Goal: Transaction & Acquisition: Purchase product/service

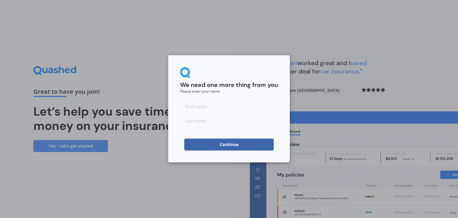
click at [222, 110] on input at bounding box center [229, 106] width 98 height 12
type input "[PERSON_NAME]"
click at [228, 124] on input at bounding box center [229, 120] width 98 height 12
type input "[PERSON_NAME]"
drag, startPoint x: 317, startPoint y: 101, endPoint x: 312, endPoint y: 103, distance: 5.2
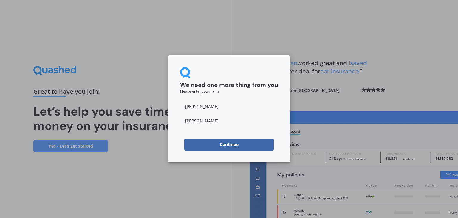
click at [317, 101] on div "We need one more thing from you Please enter your name [PERSON_NAME] Continue" at bounding box center [229, 109] width 458 height 218
click at [221, 147] on button "Continue" at bounding box center [228, 144] width 89 height 12
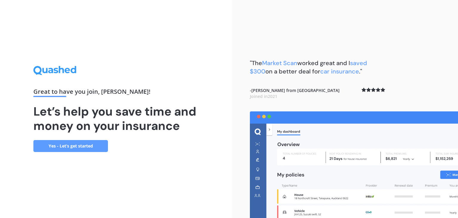
click at [73, 148] on link "Yes - Let’s get started" at bounding box center [70, 146] width 75 height 12
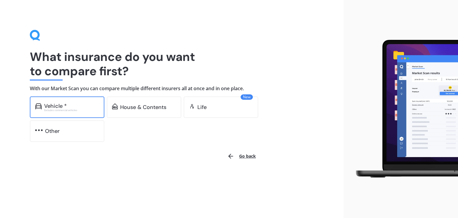
click at [63, 103] on div "Vehicle *" at bounding box center [55, 106] width 23 height 6
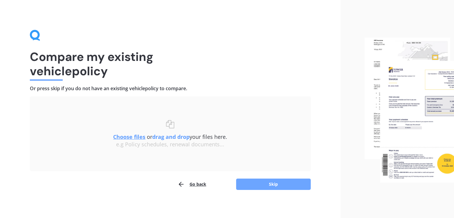
click at [279, 184] on button "Skip" at bounding box center [273, 183] width 75 height 11
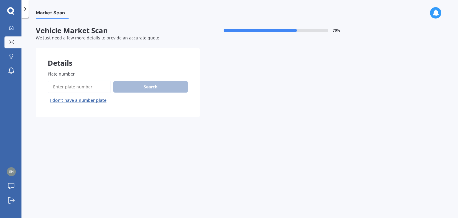
click at [88, 84] on input "Plate number" at bounding box center [79, 87] width 63 height 13
type input "dkh224"
click at [150, 85] on button "Search" at bounding box center [150, 86] width 75 height 11
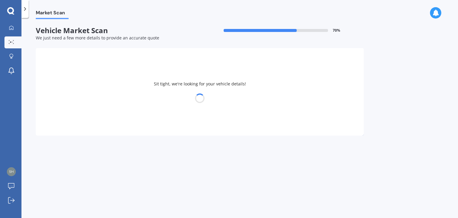
select select "HONDA"
select select "FIT"
